Goal: Check status: Check status

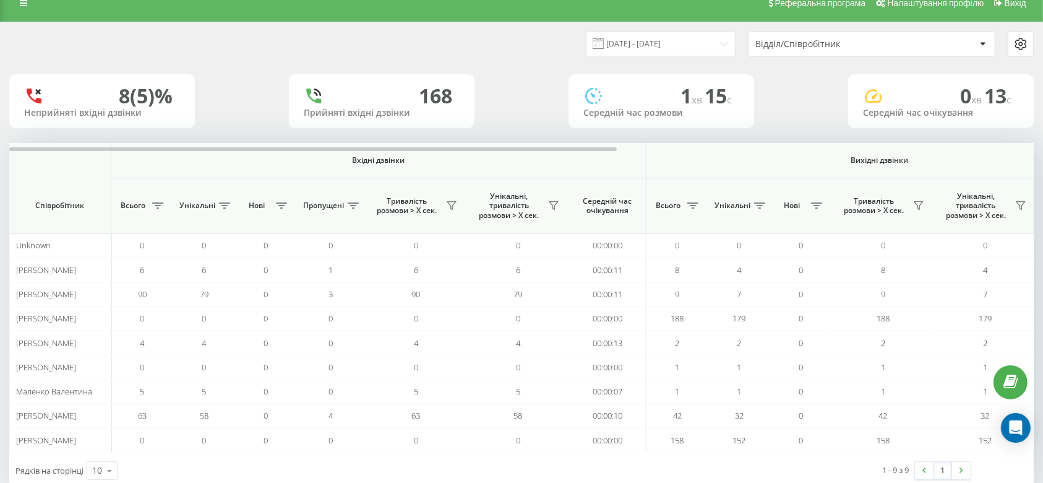
scroll to position [44, 0]
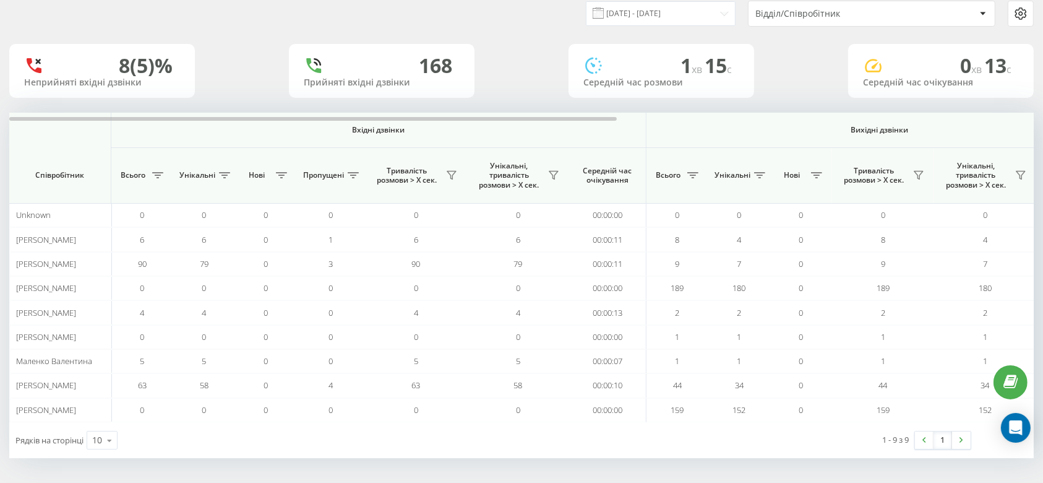
scroll to position [43, 0]
